Goal: Find contact information: Find contact information

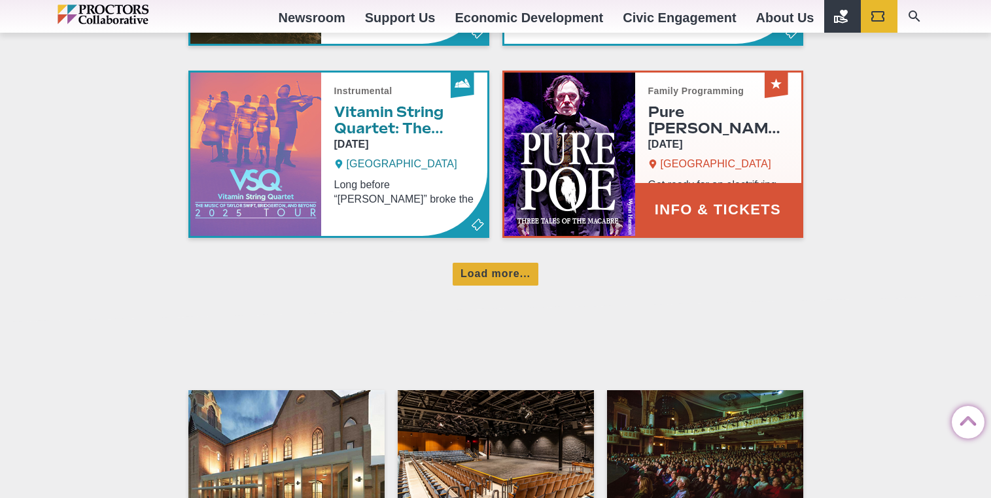
scroll to position [999, 0]
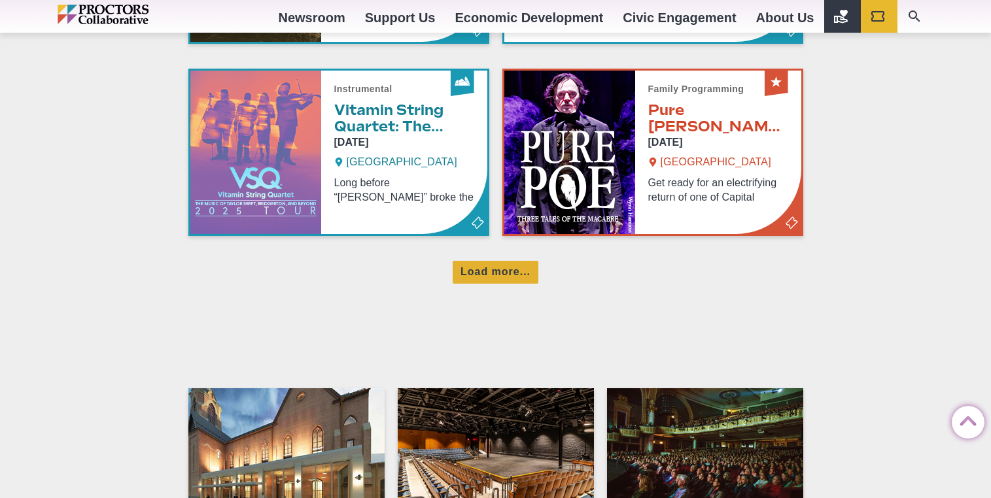
click at [687, 388] on link "Ticket info" at bounding box center [705, 499] width 196 height 222
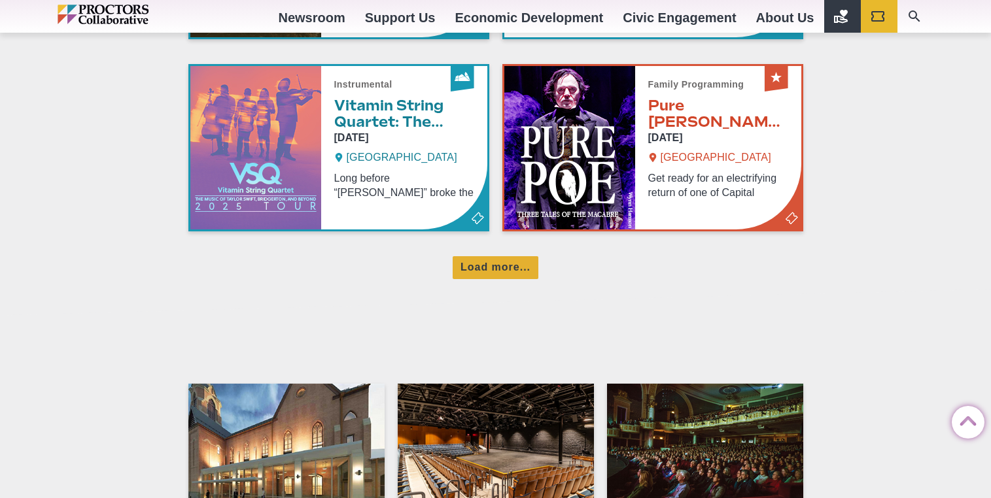
scroll to position [1080, 0]
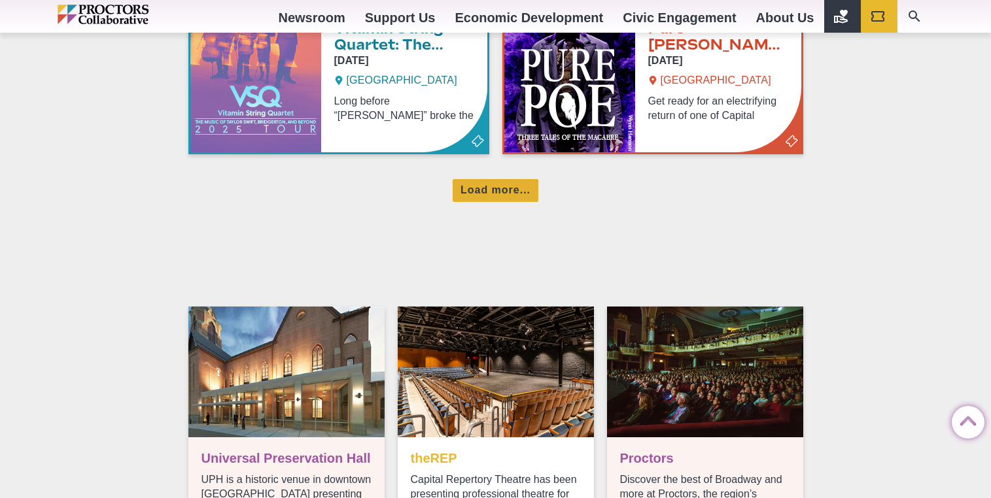
click at [471, 307] on link "Visit theREP" at bounding box center [496, 418] width 196 height 222
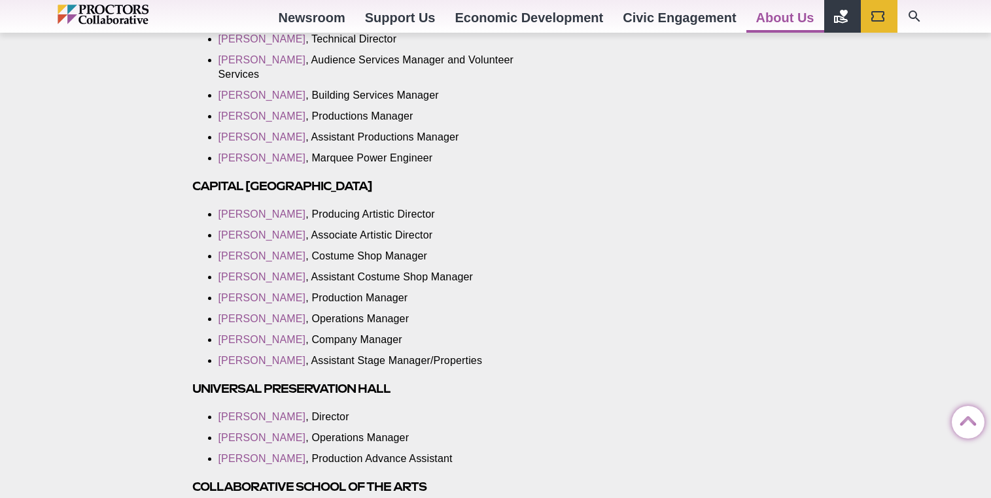
scroll to position [2129, 0]
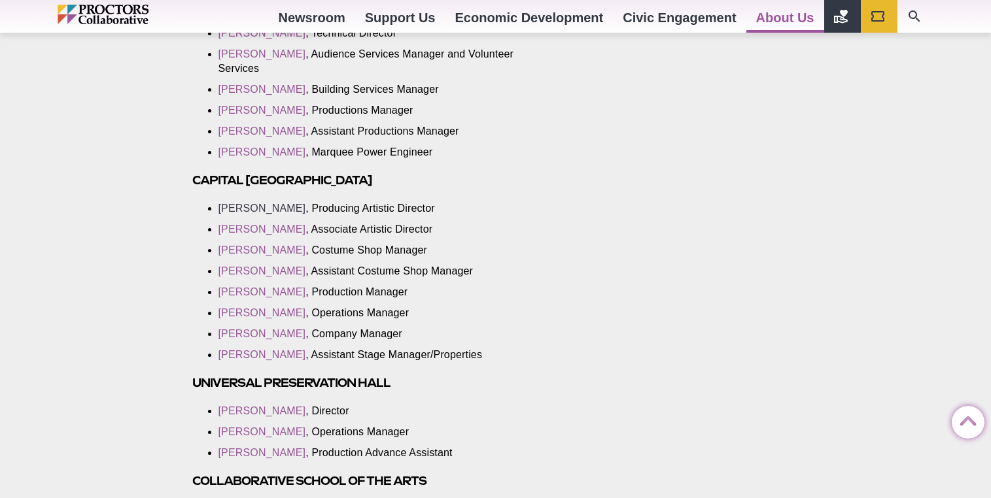
click at [268, 203] on link "Miriam Weisfeld" at bounding box center [262, 208] width 88 height 11
click at [262, 224] on link "Margaret E. Hall" at bounding box center [262, 229] width 88 height 11
